Goal: Task Accomplishment & Management: Complete application form

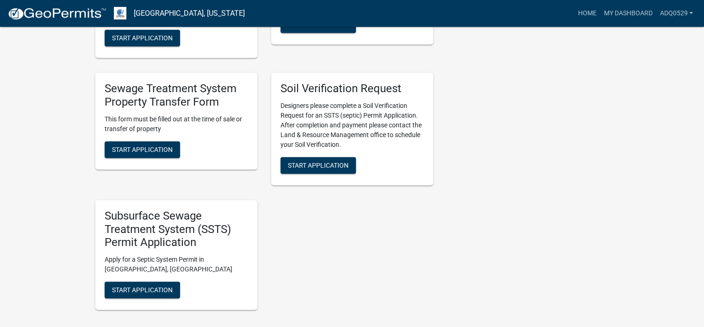
scroll to position [509, 0]
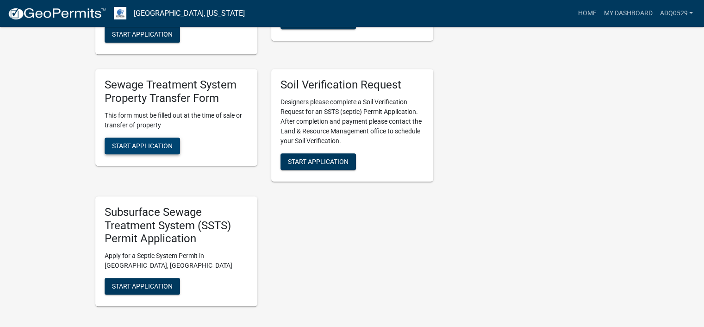
click at [170, 145] on span "Start Application" at bounding box center [142, 145] width 61 height 7
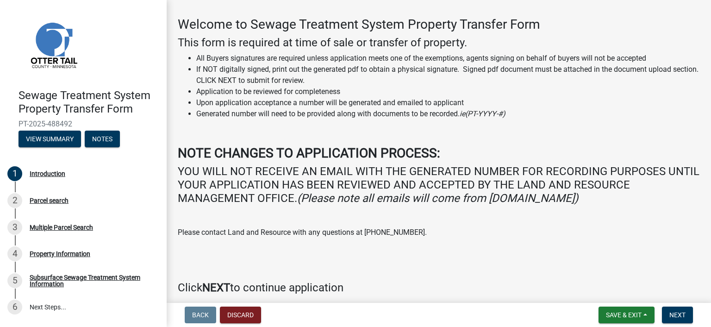
scroll to position [74, 0]
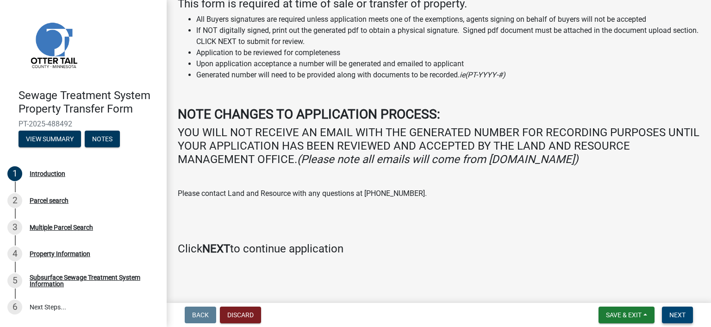
click at [668, 311] on button "Next" at bounding box center [677, 314] width 31 height 17
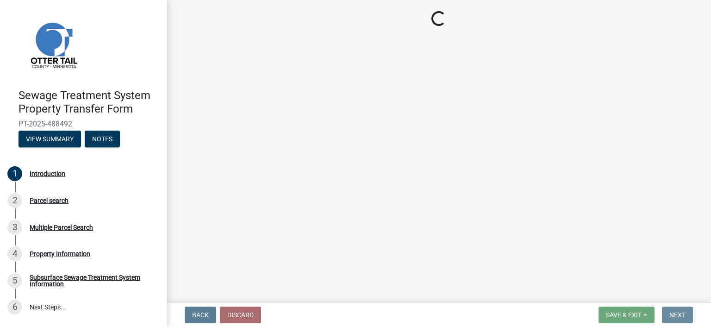
scroll to position [0, 0]
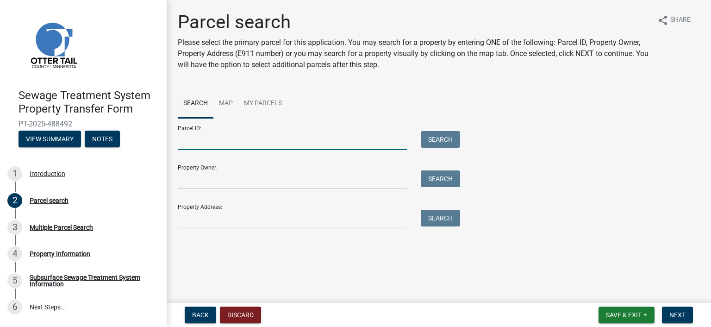
click at [180, 140] on input "Parcel ID:" at bounding box center [292, 140] width 229 height 19
paste input "20.000.99.0348.000"
type input "20.000.99.0348.000"
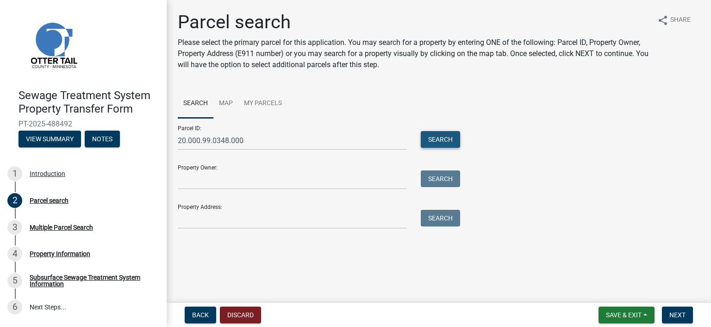
click at [447, 135] on button "Search" at bounding box center [440, 139] width 39 height 17
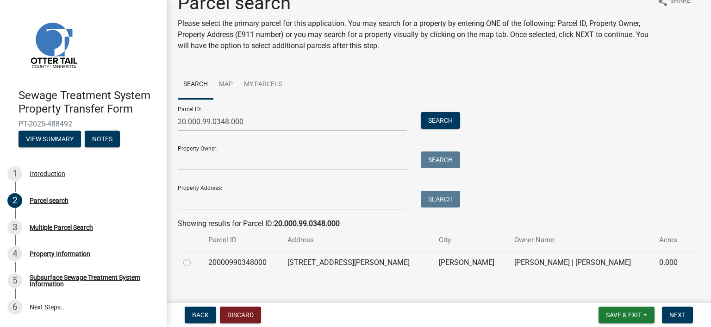
scroll to position [30, 0]
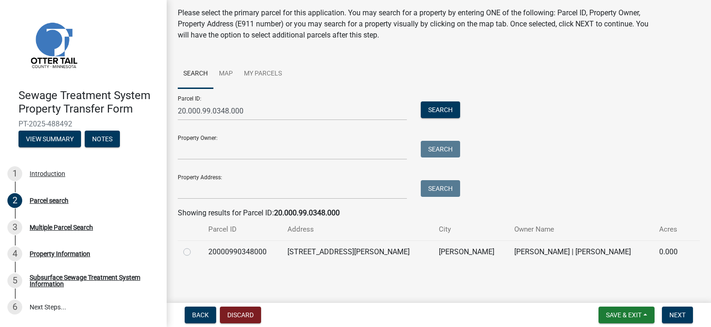
click at [180, 250] on td at bounding box center [190, 251] width 25 height 23
click at [194, 246] on label at bounding box center [194, 246] width 0 height 0
click at [194, 250] on input "radio" at bounding box center [197, 249] width 6 height 6
radio input "true"
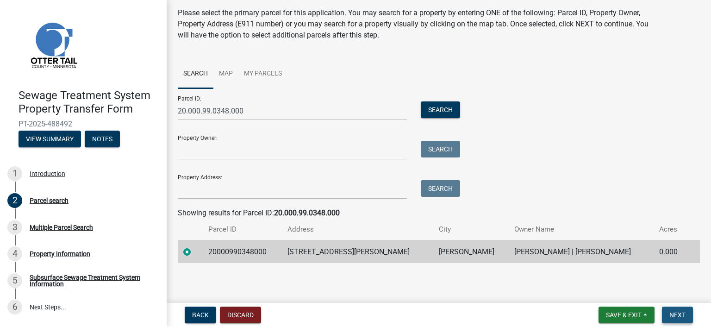
click at [668, 311] on button "Next" at bounding box center [677, 314] width 31 height 17
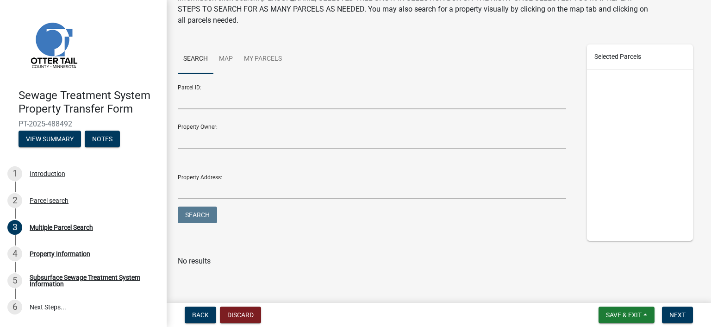
scroll to position [70, 0]
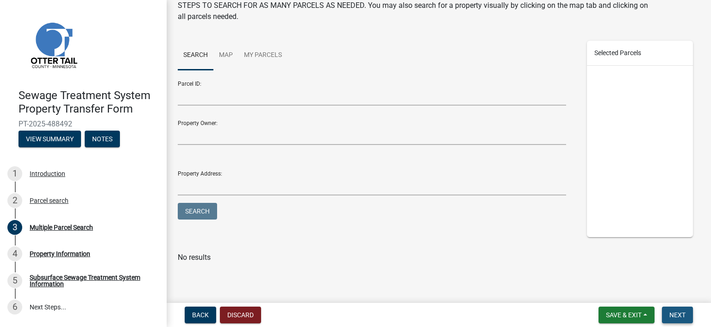
click at [675, 311] on span "Next" at bounding box center [677, 314] width 16 height 7
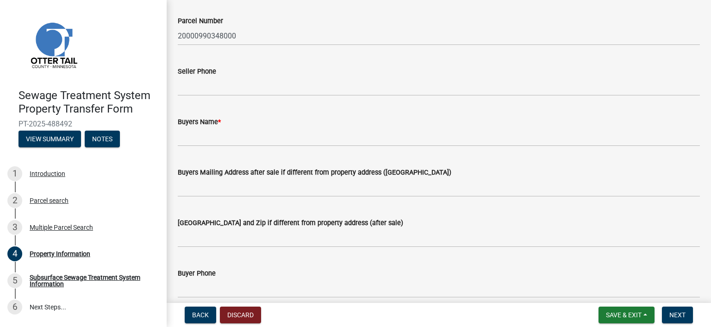
scroll to position [139, 0]
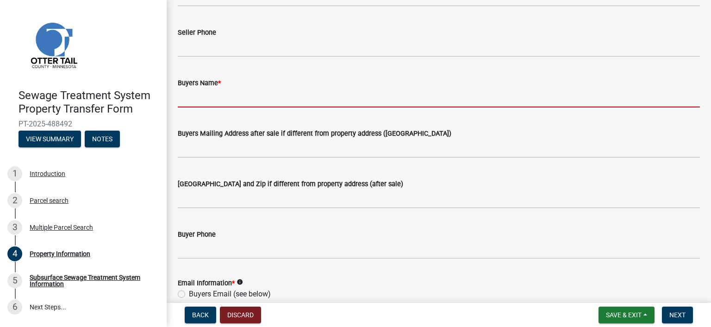
click at [218, 102] on input "Buyers Name *" at bounding box center [439, 97] width 522 height 19
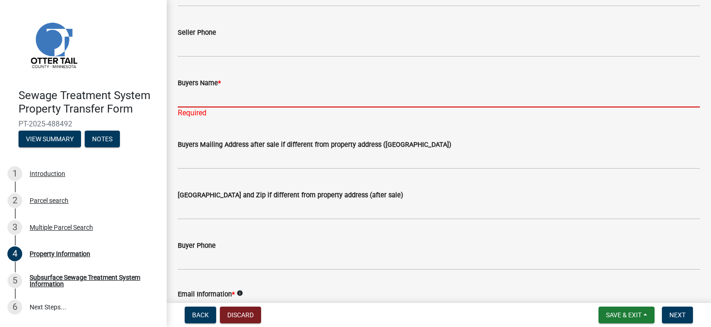
click at [227, 102] on input "Buyers Name *" at bounding box center [439, 97] width 522 height 19
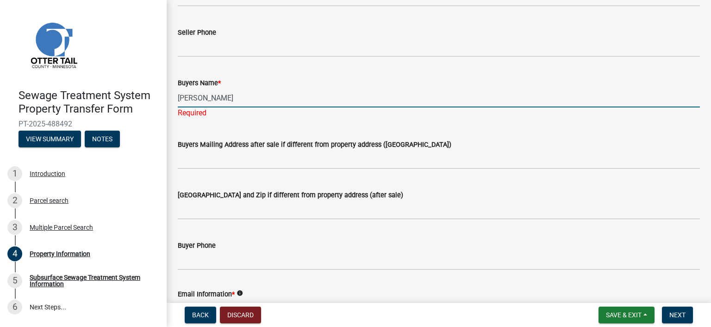
type input "[PERSON_NAME]"
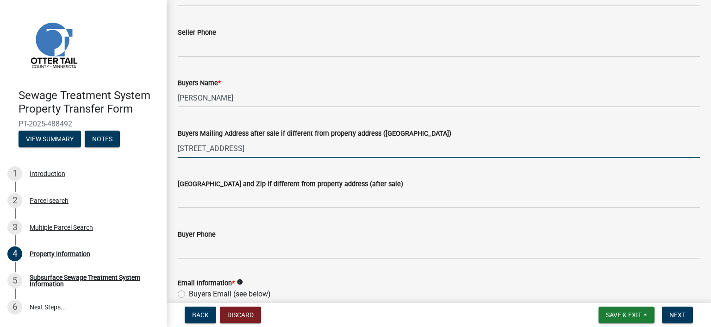
type input "[STREET_ADDRESS]"
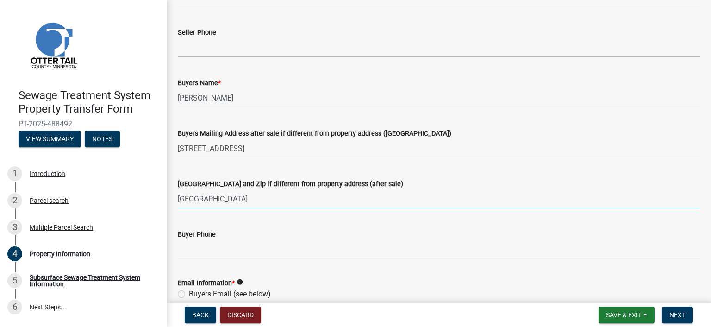
type input "[GEOGRAPHIC_DATA]"
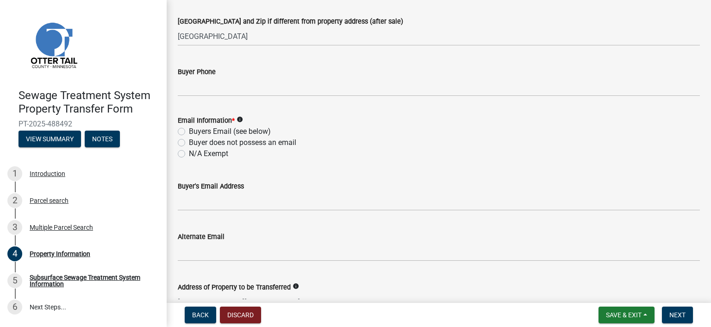
scroll to position [324, 0]
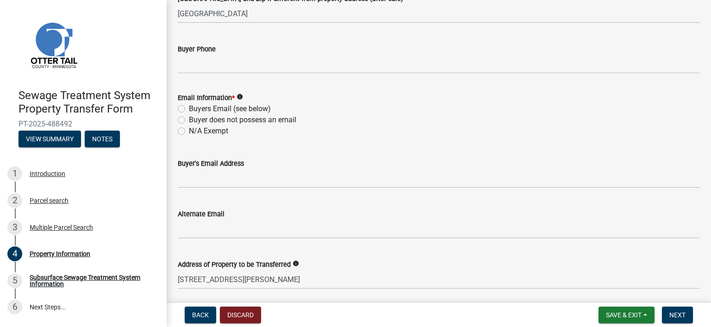
click at [248, 119] on label "Buyer does not possess an email" at bounding box center [242, 119] width 107 height 11
click at [195, 119] on input "Buyer does not possess an email" at bounding box center [192, 117] width 6 height 6
radio input "true"
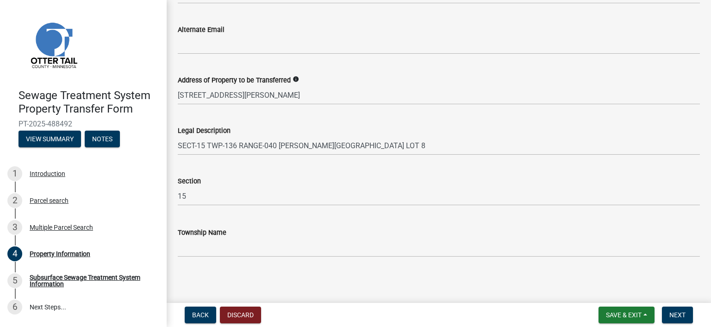
scroll to position [509, 0]
click at [674, 314] on span "Next" at bounding box center [677, 314] width 16 height 7
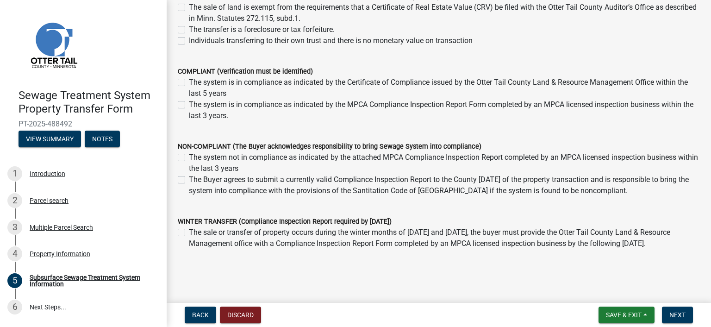
scroll to position [185, 0]
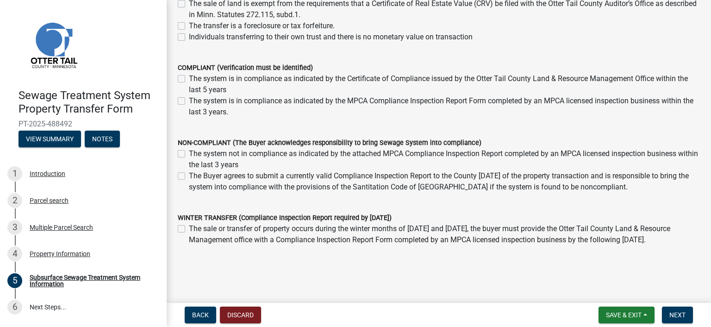
click at [189, 155] on label "The system not in compliance as indicated by the attached MPCA Compliance Inspe…" at bounding box center [444, 159] width 511 height 22
click at [189, 154] on input "The system not in compliance as indicated by the attached MPCA Compliance Inspe…" at bounding box center [192, 151] width 6 height 6
checkbox input "true"
click at [189, 175] on label "The Buyer agrees to submit a currently valid Compliance Inspection Report to th…" at bounding box center [444, 181] width 511 height 22
click at [189, 175] on input "The Buyer agrees to submit a currently valid Compliance Inspection Report to th…" at bounding box center [192, 173] width 6 height 6
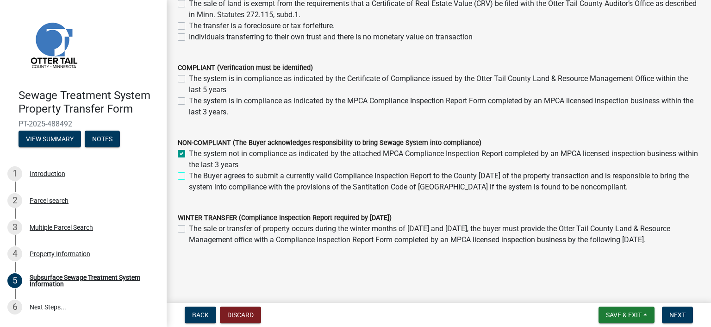
checkbox input "true"
click at [189, 153] on label "The system not in compliance as indicated by the attached MPCA Compliance Inspe…" at bounding box center [444, 159] width 511 height 22
click at [189, 153] on input "The system not in compliance as indicated by the attached MPCA Compliance Inspe…" at bounding box center [192, 151] width 6 height 6
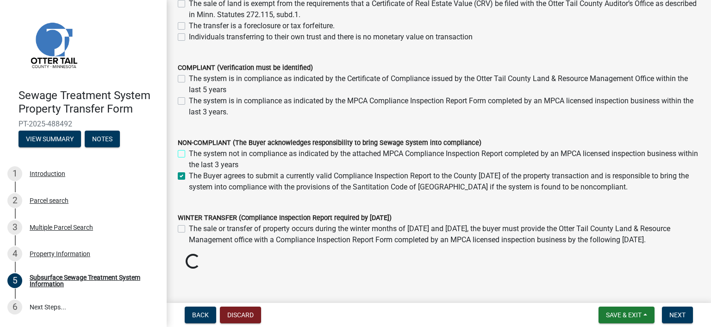
checkbox input "false"
checkbox input "true"
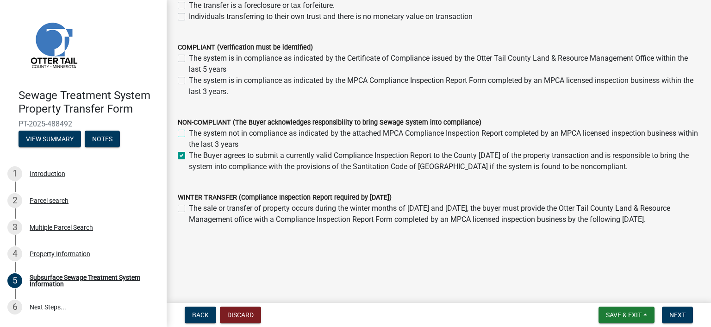
scroll to position [205, 0]
click at [685, 312] on button "Next" at bounding box center [677, 314] width 31 height 17
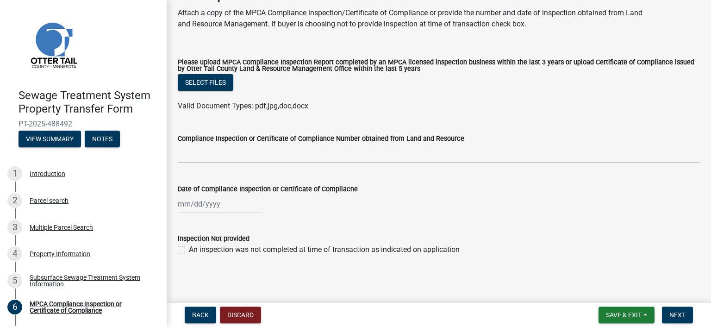
scroll to position [53, 0]
click at [189, 248] on label "An inspection was not completed at time of transaction as indicated on applicat…" at bounding box center [324, 248] width 271 height 11
click at [189, 248] on input "An inspection was not completed at time of transaction as indicated on applicat…" at bounding box center [192, 246] width 6 height 6
checkbox input "true"
click at [680, 315] on span "Next" at bounding box center [677, 314] width 16 height 7
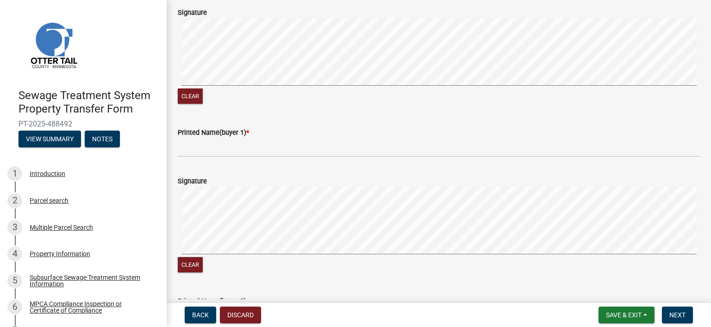
scroll to position [185, 0]
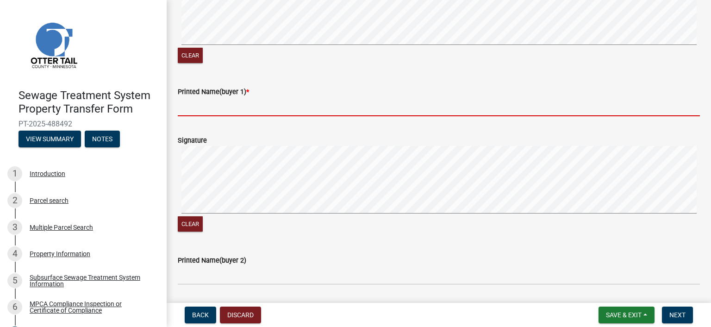
click at [219, 116] on input "Printed Name(buyer 1) *" at bounding box center [439, 106] width 522 height 19
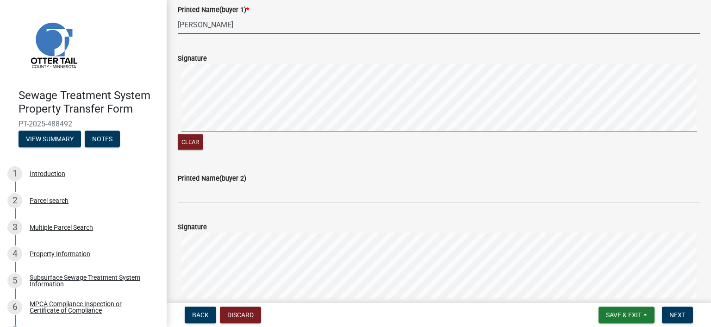
scroll to position [278, 0]
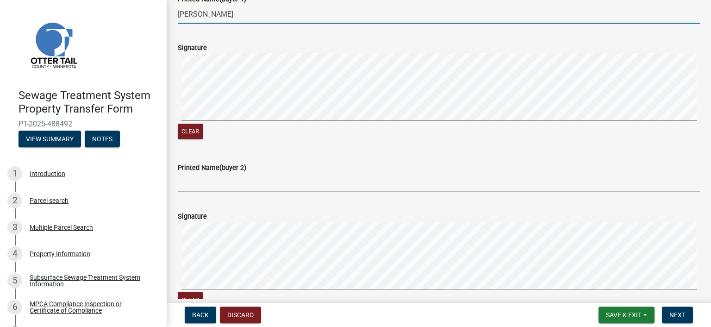
type input "[PERSON_NAME]"
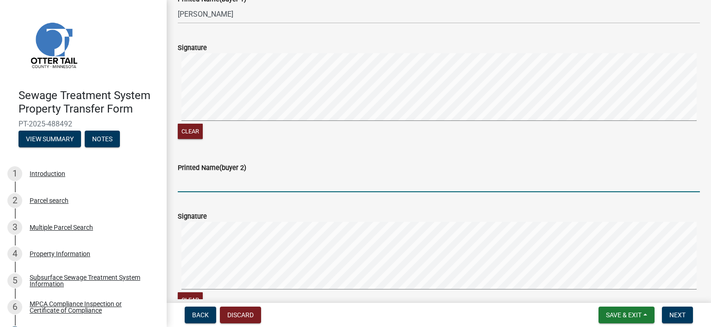
click at [207, 192] on input "Printed Name(buyer 2)" at bounding box center [439, 182] width 522 height 19
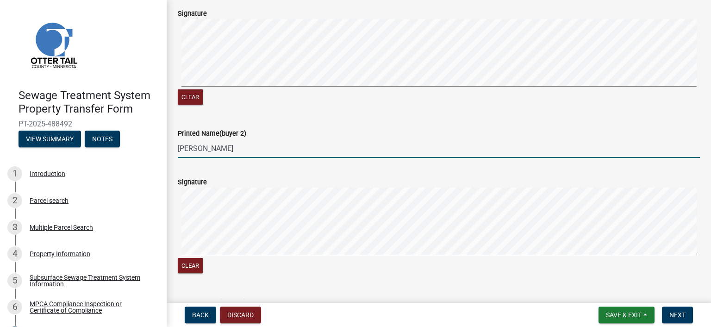
scroll to position [463, 0]
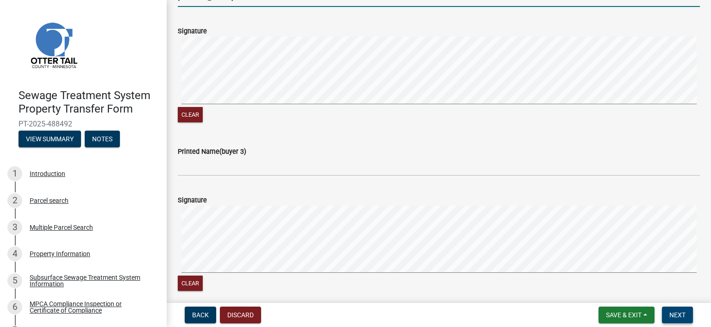
type input "[PERSON_NAME]"
click at [685, 310] on button "Next" at bounding box center [677, 314] width 31 height 17
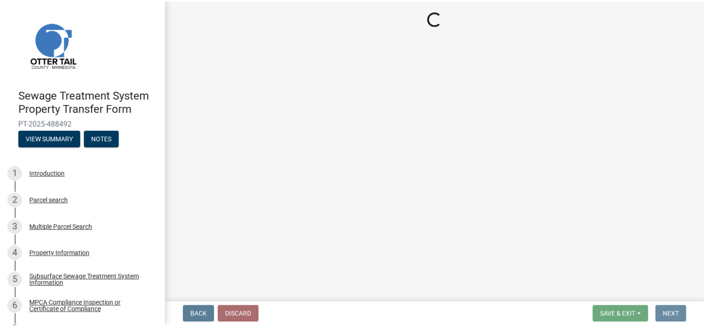
scroll to position [0, 0]
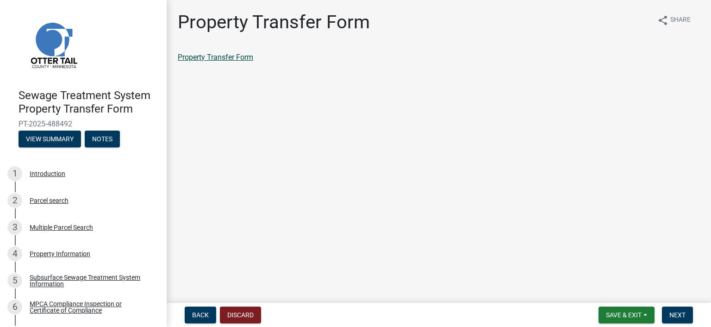
click at [247, 54] on link "Property Transfer Form" at bounding box center [215, 57] width 75 height 9
click at [675, 312] on span "Next" at bounding box center [677, 314] width 16 height 7
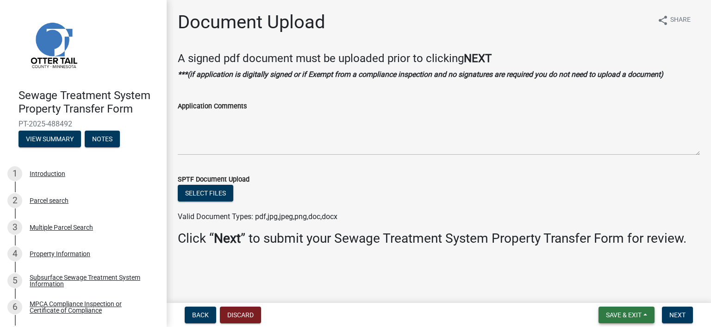
click at [612, 312] on span "Save & Exit" at bounding box center [624, 314] width 36 height 7
click at [602, 294] on button "Save & Exit" at bounding box center [617, 290] width 74 height 22
